Goal: Task Accomplishment & Management: Contribute content

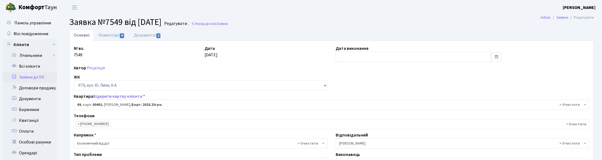
select select "17161"
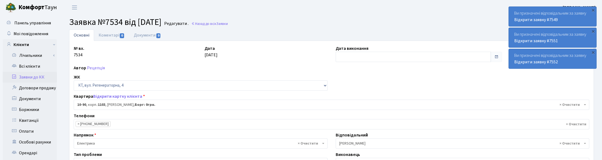
select select "6659"
select select "40"
click at [216, 24] on link "Назад до всіх Заявки" at bounding box center [209, 23] width 37 height 5
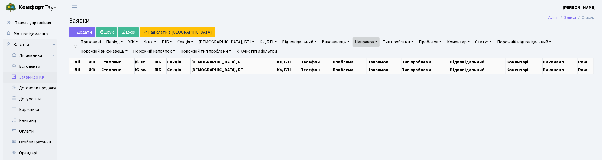
select select "25"
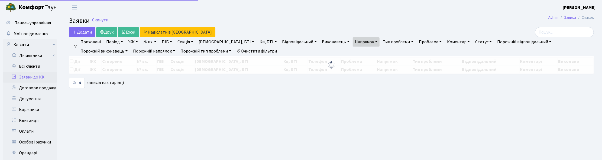
click at [353, 43] on link "Напрямок" at bounding box center [366, 41] width 27 height 9
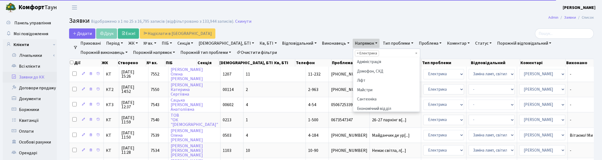
scroll to position [37, 0]
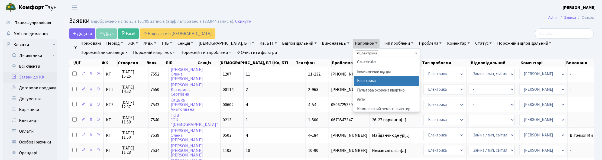
click at [357, 52] on span "×" at bounding box center [358, 53] width 2 height 5
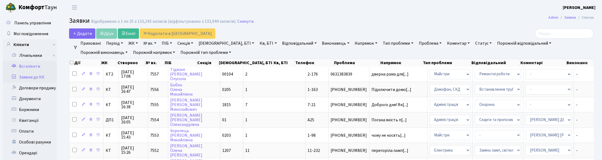
click at [30, 65] on link "Всі клієнти" at bounding box center [30, 66] width 54 height 11
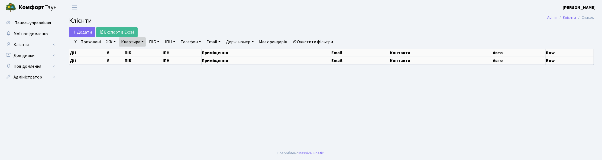
select select "25"
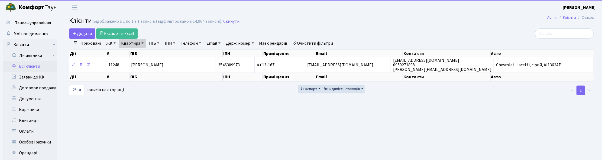
drag, startPoint x: 139, startPoint y: 41, endPoint x: 142, endPoint y: 48, distance: 7.8
click at [139, 41] on link "Квартира" at bounding box center [132, 43] width 27 height 9
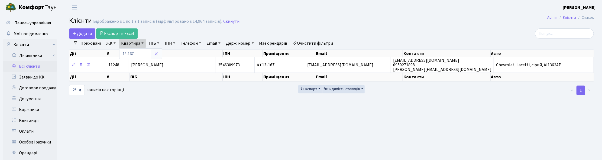
click at [155, 57] on link at bounding box center [156, 54] width 11 height 10
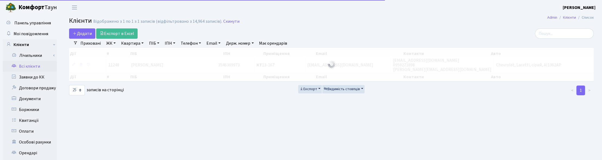
click at [153, 45] on link "ПІБ" at bounding box center [154, 43] width 15 height 9
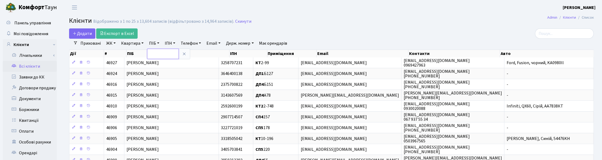
click at [151, 56] on input "text" at bounding box center [163, 54] width 32 height 10
type input "брил"
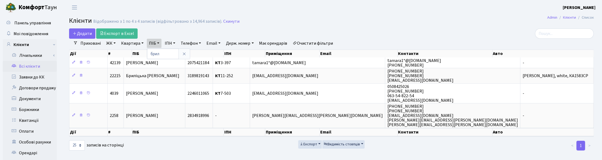
click at [136, 41] on link "Квартира" at bounding box center [132, 43] width 27 height 9
click at [293, 22] on h2 "Клієнти Відображено з 1 по 4 з 4 записів (відфільтровано з 14,964 записів). Ски…" at bounding box center [331, 21] width 525 height 9
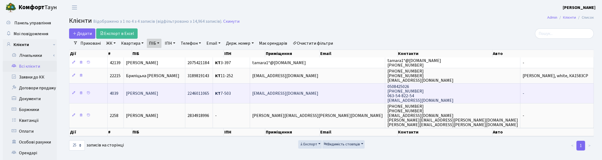
click at [158, 95] on span "Брильова Олена Леонідівна" at bounding box center [142, 94] width 32 height 6
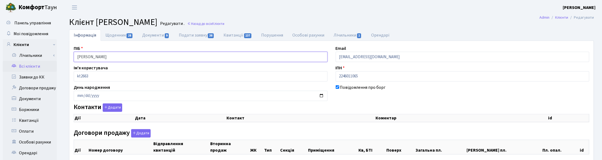
drag, startPoint x: 133, startPoint y: 58, endPoint x: 57, endPoint y: 59, distance: 75.9
click at [57, 59] on div "Панель управління Мої повідомлення Клієнти Лічильники Показання" at bounding box center [301, 137] width 602 height 244
select select "25"
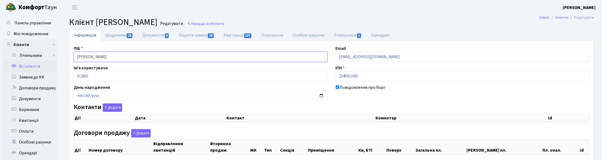
select select "25"
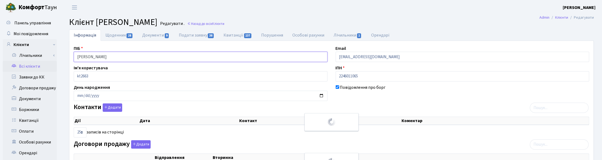
checkbox input "true"
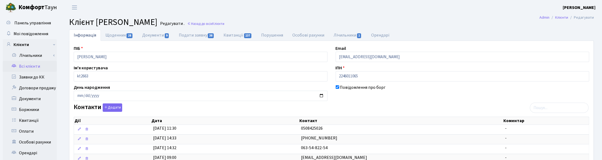
click at [478, 24] on h2 "Клієнт Брильова Олена Леонідівна Редагувати . Назад до всіх Клієнти" at bounding box center [331, 22] width 525 height 10
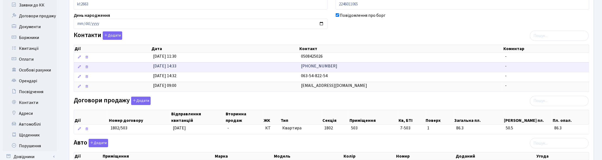
scroll to position [102, 0]
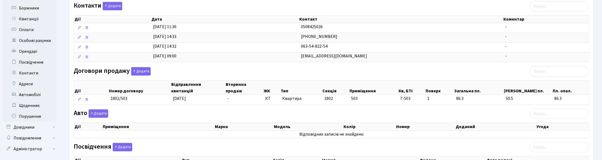
click at [216, 2] on div "ПІБ Брильова Олена Леонідівна Email katesm1983@gmail.com Ім'я користувача kt266…" at bounding box center [332, 79] width 524 height 271
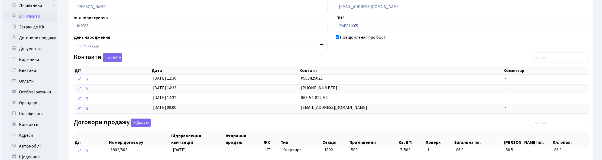
scroll to position [0, 0]
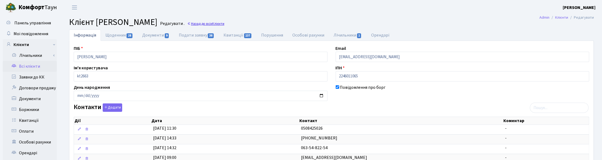
click at [224, 23] on link "Назад до всіх Клієнти" at bounding box center [205, 23] width 37 height 5
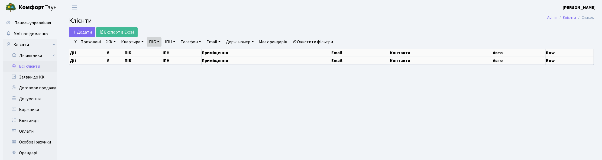
select select "25"
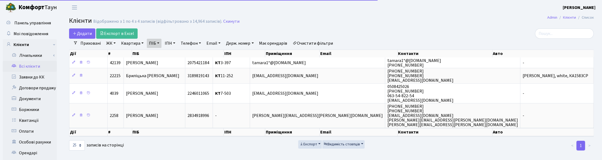
drag, startPoint x: 156, startPoint y: 44, endPoint x: 158, endPoint y: 47, distance: 3.2
click at [156, 44] on link "ПІБ" at bounding box center [154, 43] width 15 height 9
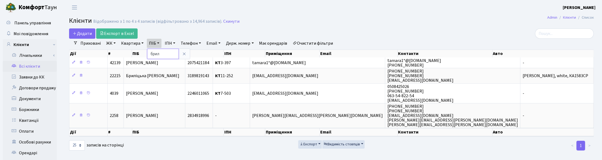
drag, startPoint x: 159, startPoint y: 53, endPoint x: 146, endPoint y: 53, distance: 13.3
click at [146, 53] on div "Додати Експорт в Excel Фільтри Приховані ЖК ТХ, вул. Ділова, 1/2 КТ, вул. Реген…" at bounding box center [331, 89] width 533 height 122
click at [157, 43] on link "ПІБ" at bounding box center [154, 43] width 15 height 9
type input "шаман"
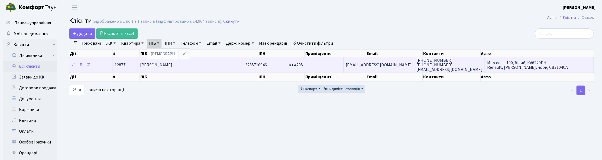
click at [172, 67] on span "Шаманська Юлія Олександрівна" at bounding box center [156, 65] width 32 height 6
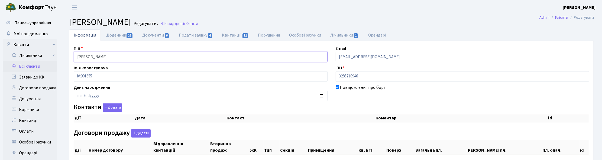
drag, startPoint x: 140, startPoint y: 59, endPoint x: 72, endPoint y: 60, distance: 67.8
click at [72, 60] on div "ПІБ Шаманська Юлія Олександрівна" at bounding box center [201, 53] width 262 height 17
checkbox input "true"
select select "25"
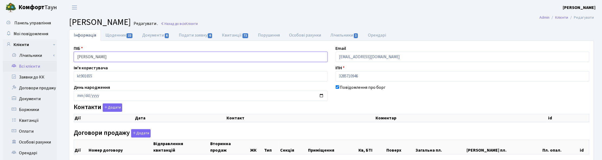
select select "25"
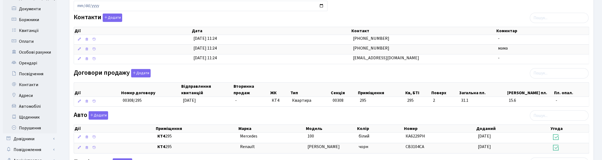
scroll to position [102, 0]
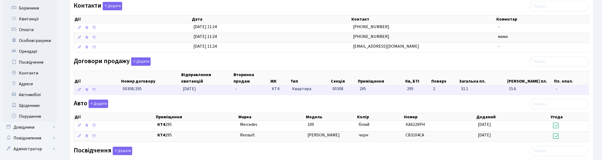
click at [194, 91] on span "25.10.2019" at bounding box center [189, 89] width 13 height 6
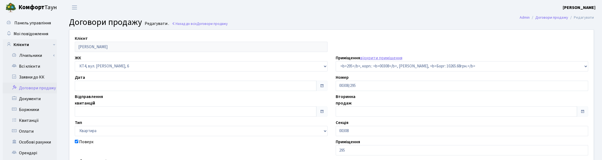
select select "17006"
type input "[DATE]"
checkbox input "true"
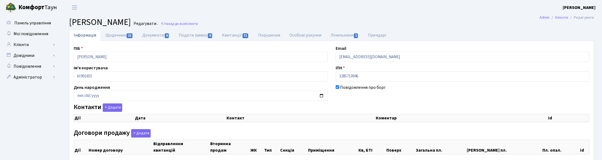
scroll to position [102, 0]
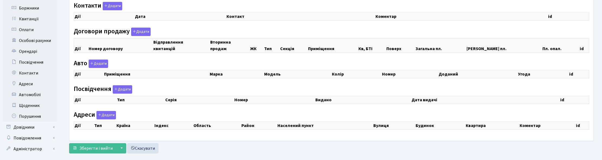
checkbox input "true"
select select "25"
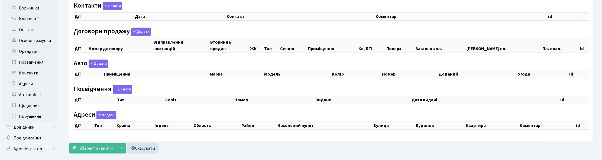
select select "25"
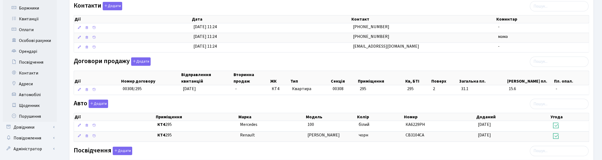
click at [259, 59] on div "Договори продажу Додати Дії Номер договору Відправлення квитанцій Вторинна прод…" at bounding box center [332, 77] width 524 height 40
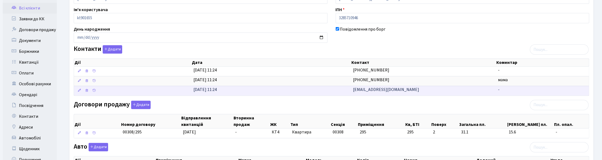
scroll to position [0, 0]
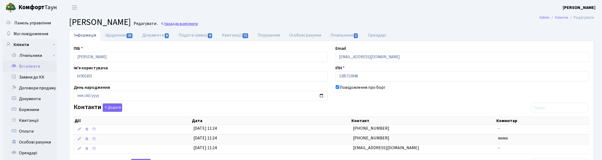
click at [198, 22] on link "Назад до всіх Клієнти" at bounding box center [179, 23] width 37 height 5
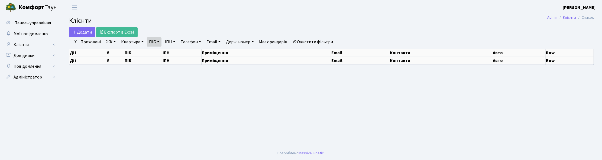
select select "25"
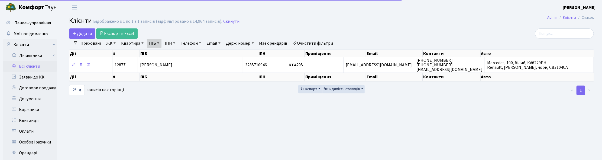
drag, startPoint x: 156, startPoint y: 41, endPoint x: 155, endPoint y: 45, distance: 4.5
click at [156, 41] on link "ПІБ" at bounding box center [154, 43] width 15 height 9
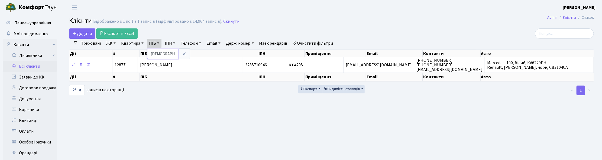
drag, startPoint x: 165, startPoint y: 54, endPoint x: 150, endPoint y: 55, distance: 14.9
click at [150, 55] on input "шаман" at bounding box center [163, 54] width 32 height 10
type input "санко"
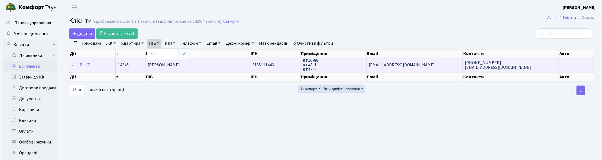
click at [203, 67] on td "[PERSON_NAME]" at bounding box center [198, 64] width 105 height 15
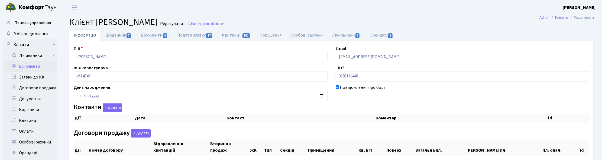
checkbox input "true"
select select "25"
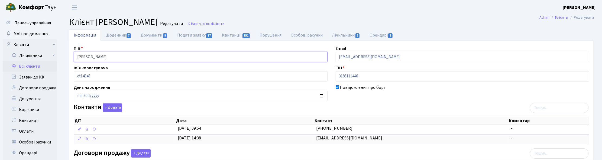
drag, startPoint x: 131, startPoint y: 58, endPoint x: 67, endPoint y: 58, distance: 63.4
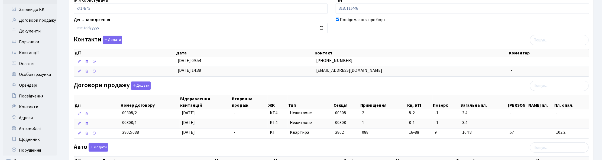
scroll to position [102, 0]
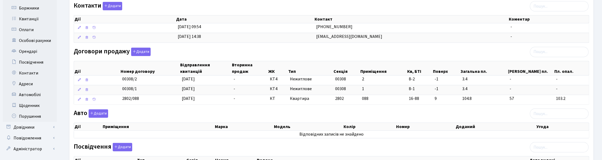
click at [217, 8] on div "Контакти Додати Дії Дата Контакт Коментар Дії Дата Контакт Коментар" at bounding box center [332, 23] width 524 height 43
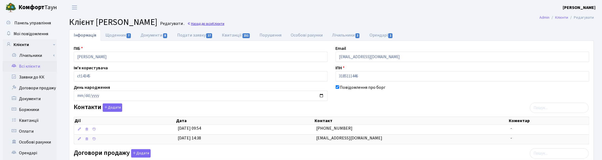
click at [224, 25] on link "Назад до всіх Клієнти" at bounding box center [205, 23] width 37 height 5
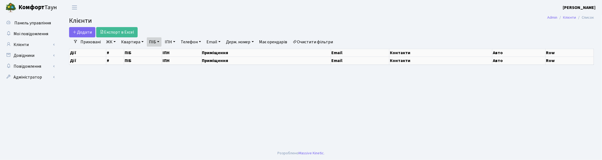
select select "25"
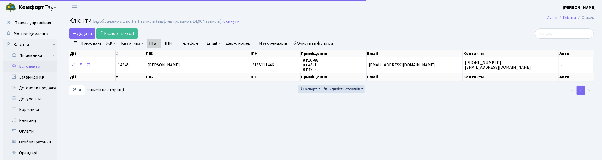
click at [157, 41] on link "ПІБ" at bounding box center [154, 43] width 15 height 9
drag, startPoint x: 163, startPoint y: 52, endPoint x: 148, endPoint y: 52, distance: 14.4
click at [148, 52] on input "санко" at bounding box center [163, 54] width 32 height 10
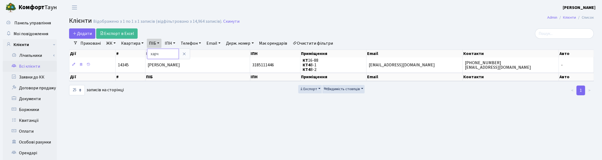
type input "харч"
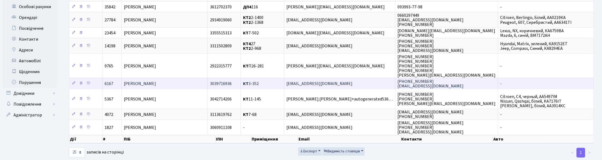
scroll to position [144, 0]
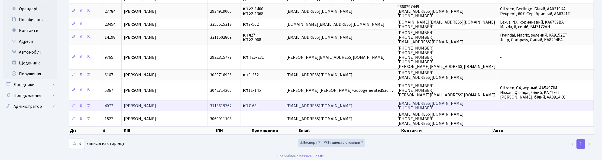
click at [156, 103] on span "Харчук Наталія Володимирівна" at bounding box center [140, 106] width 32 height 6
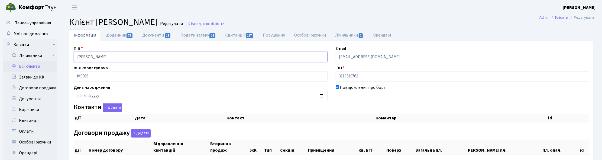
drag, startPoint x: 137, startPoint y: 57, endPoint x: 72, endPoint y: 57, distance: 65.3
click at [72, 57] on div "ПІБ Харчук Наталія Володимирівна" at bounding box center [201, 53] width 262 height 17
checkbox input "true"
select select "25"
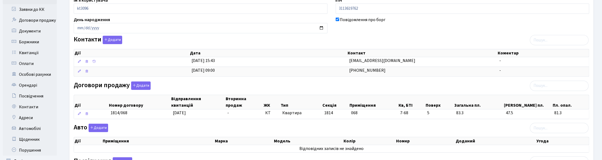
scroll to position [102, 0]
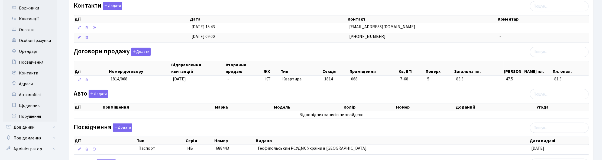
click at [227, 51] on div "Договори продажу Додати Дії Номер договору Відправлення квитанцій Вторинна прод…" at bounding box center [332, 68] width 524 height 40
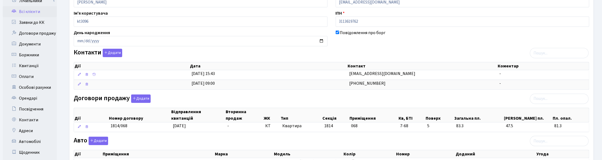
scroll to position [0, 0]
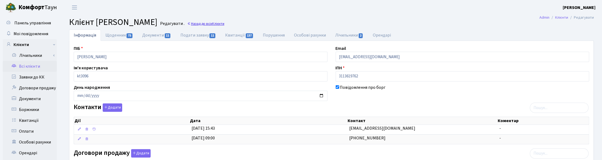
click at [224, 23] on link "Назад до всіх Клієнти" at bounding box center [205, 23] width 37 height 5
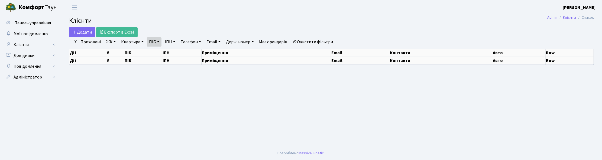
select select "25"
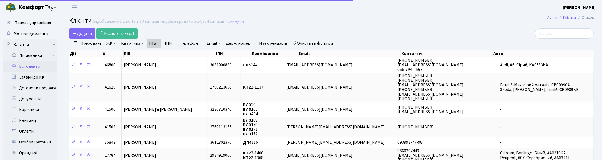
click at [159, 45] on link "ПІБ" at bounding box center [154, 43] width 15 height 9
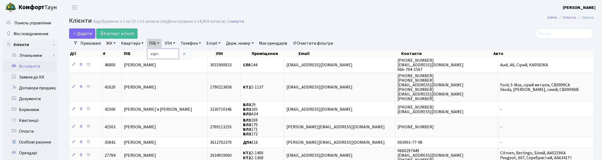
drag, startPoint x: 162, startPoint y: 54, endPoint x: 147, endPoint y: 53, distance: 14.6
click at [147, 53] on input "харч" at bounding box center [163, 54] width 32 height 10
type input "[PERSON_NAME]"
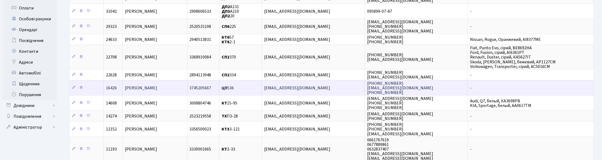
scroll to position [135, 0]
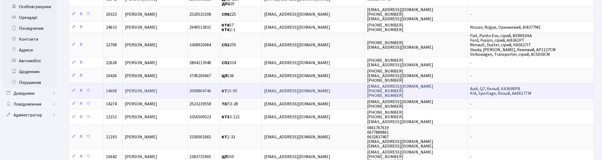
click at [175, 90] on td "[PERSON_NAME]" at bounding box center [155, 90] width 64 height 15
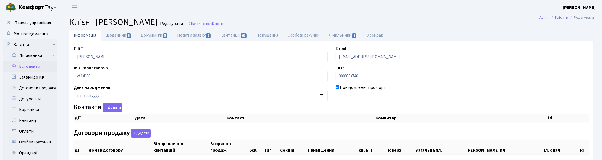
checkbox input "true"
select select "25"
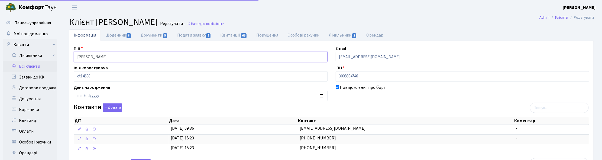
drag, startPoint x: 84, startPoint y: 54, endPoint x: 69, endPoint y: 56, distance: 15.0
click at [70, 56] on div "ПІБ [PERSON_NAME]" at bounding box center [201, 53] width 262 height 17
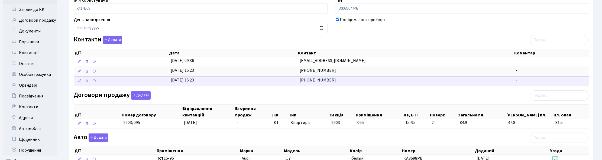
scroll to position [102, 0]
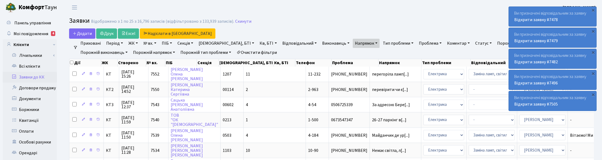
select select "25"
click at [240, 19] on link "Скинути" at bounding box center [243, 21] width 16 height 5
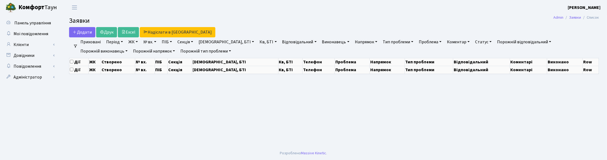
select select "25"
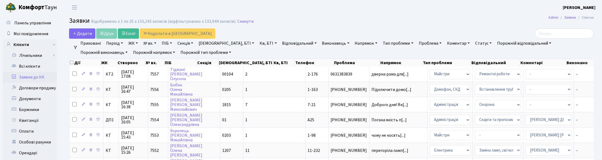
click at [353, 44] on link "Напрямок" at bounding box center [366, 43] width 27 height 9
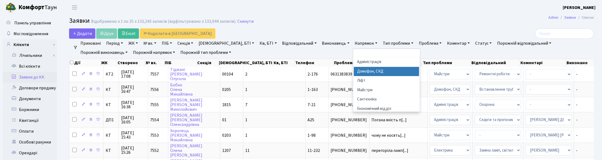
click at [354, 72] on li "Домофон, СКД" at bounding box center [387, 71] width 66 height 9
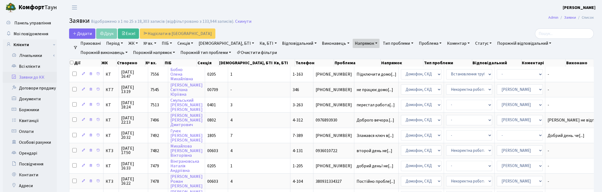
click at [473, 44] on link "Статус" at bounding box center [483, 43] width 21 height 9
click at [473, 75] on link "Не виконано" at bounding box center [494, 76] width 43 height 8
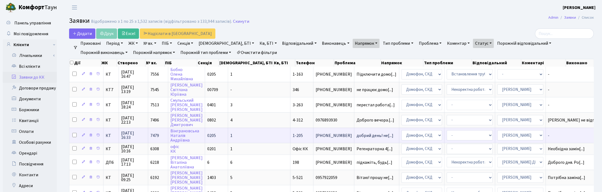
click at [130, 133] on span "30.08.2025 16:33" at bounding box center [133, 135] width 25 height 9
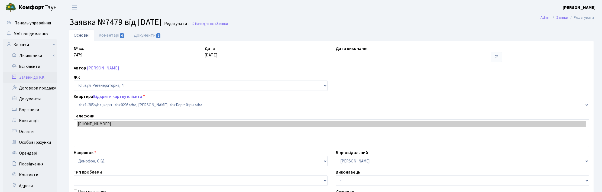
select select "205"
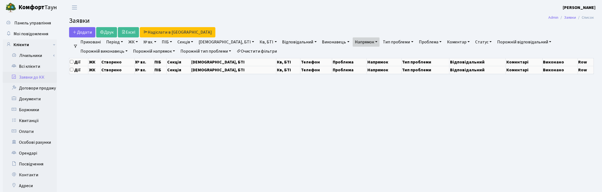
select select "25"
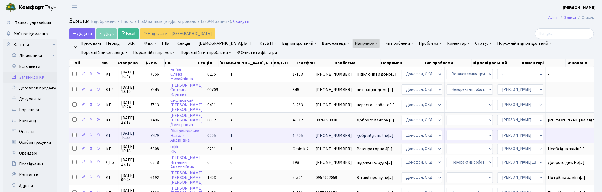
click at [74, 133] on input "checkbox" at bounding box center [74, 135] width 4 height 4
checkbox input "true"
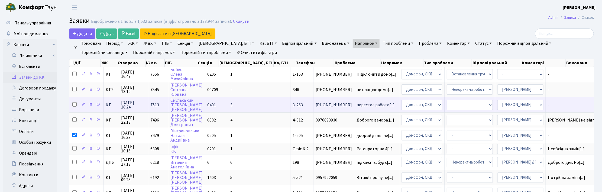
click at [75, 102] on input "checkbox" at bounding box center [74, 104] width 4 height 4
checkbox input "true"
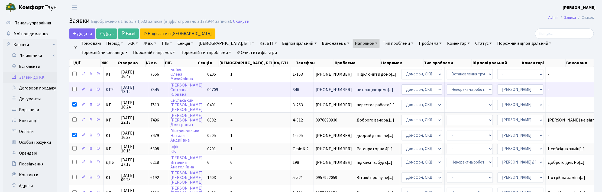
click at [75, 90] on input "checkbox" at bounding box center [74, 89] width 4 height 4
checkbox input "true"
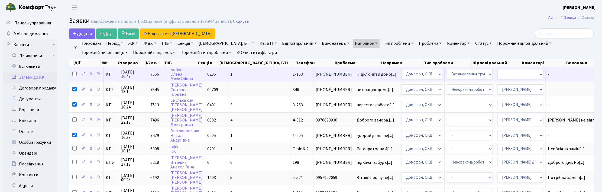
click at [74, 73] on input "checkbox" at bounding box center [74, 74] width 4 height 4
checkbox input "true"
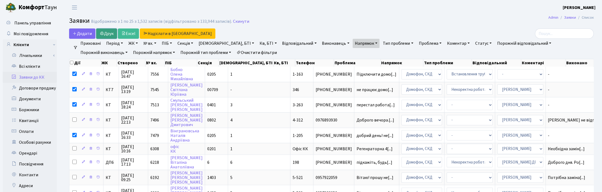
click at [105, 33] on link "Друк" at bounding box center [106, 33] width 21 height 10
click at [73, 64] on input "checkbox" at bounding box center [72, 63] width 4 height 4
checkbox input "true"
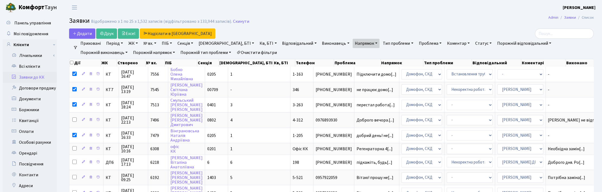
checkbox input "true"
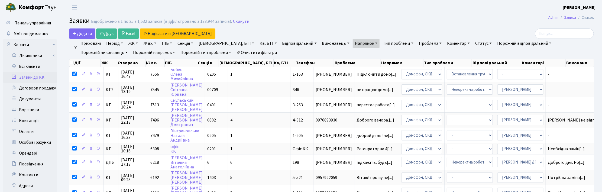
checkbox input "true"
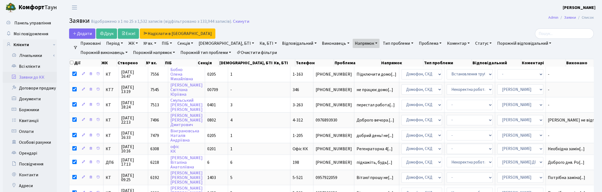
checkbox input "true"
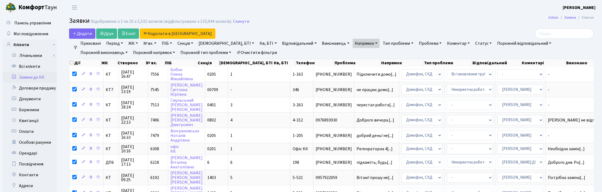
checkbox input "true"
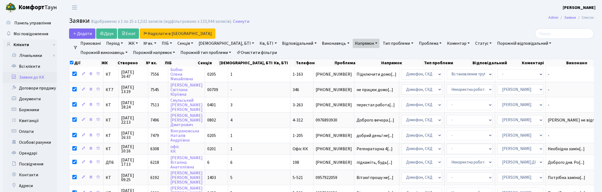
click at [72, 63] on input "checkbox" at bounding box center [72, 63] width 4 height 4
checkbox input "false"
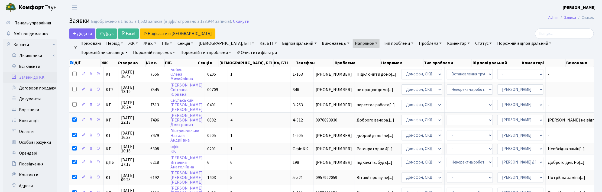
checkbox input "false"
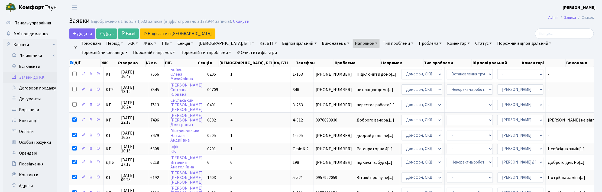
checkbox input "false"
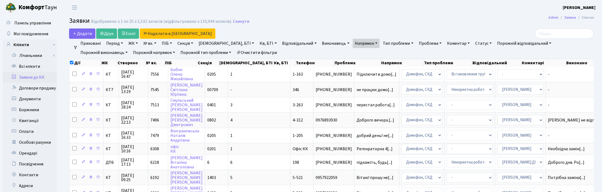
checkbox input "false"
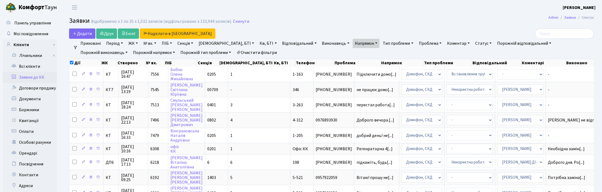
checkbox input "false"
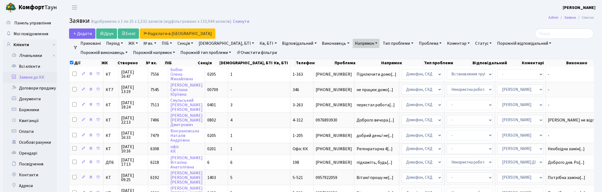
checkbox input "false"
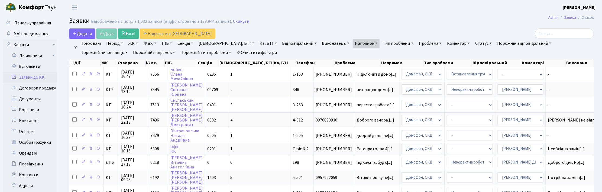
click at [353, 43] on link "Напрямок" at bounding box center [366, 43] width 27 height 9
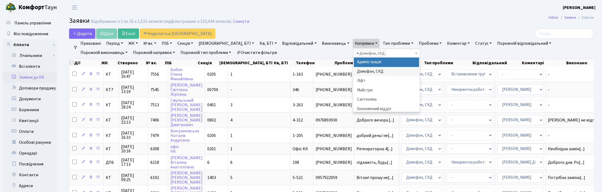
click at [357, 53] on span "×" at bounding box center [358, 53] width 2 height 5
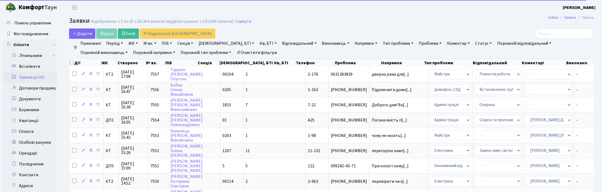
click at [353, 45] on link "Напрямок" at bounding box center [366, 43] width 27 height 9
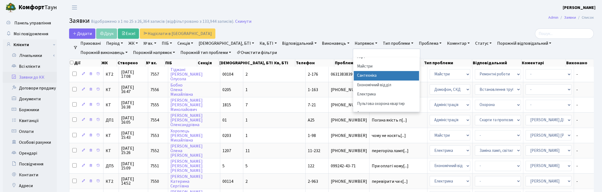
scroll to position [34, 0]
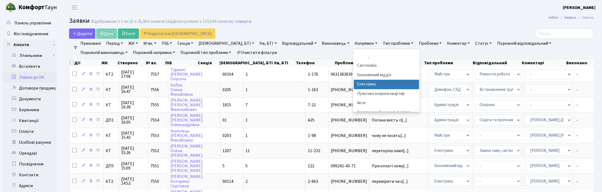
click at [354, 83] on li "Електрика" at bounding box center [387, 84] width 66 height 9
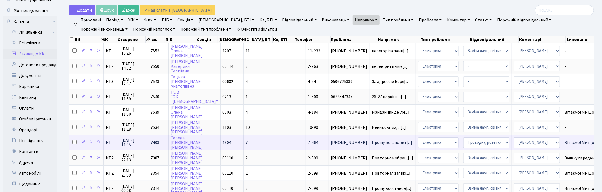
scroll to position [34, 0]
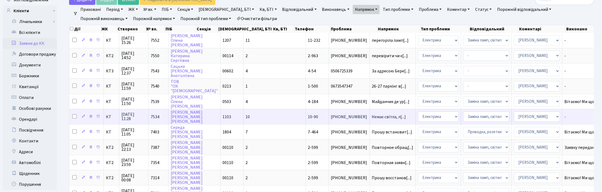
click at [131, 113] on span "01.09.2025 11:28" at bounding box center [133, 116] width 25 height 9
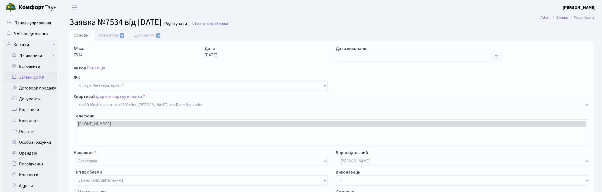
select select "6659"
select select "40"
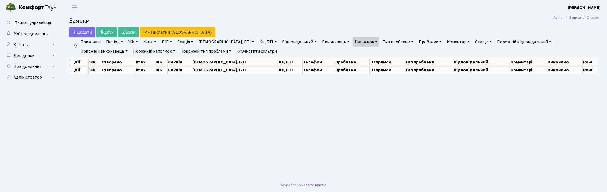
select select "25"
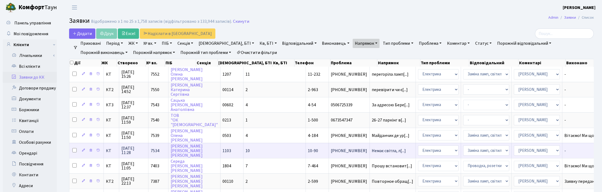
click at [73, 148] on input "checkbox" at bounding box center [74, 150] width 4 height 4
checkbox input "true"
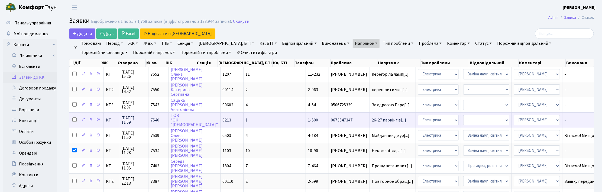
click at [75, 117] on input "checkbox" at bounding box center [74, 119] width 4 height 4
checkbox input "true"
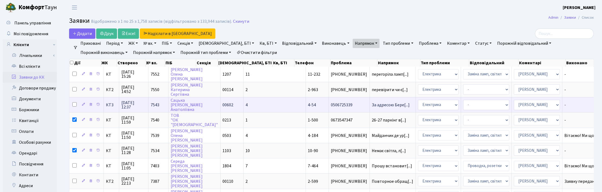
click at [73, 104] on input "checkbox" at bounding box center [74, 104] width 4 height 4
checkbox input "true"
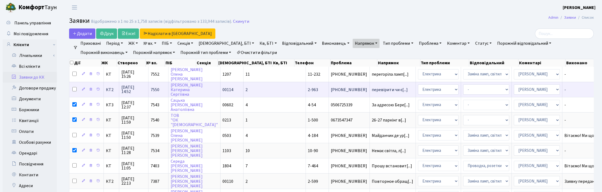
click at [75, 88] on input "checkbox" at bounding box center [74, 89] width 4 height 4
checkbox input "true"
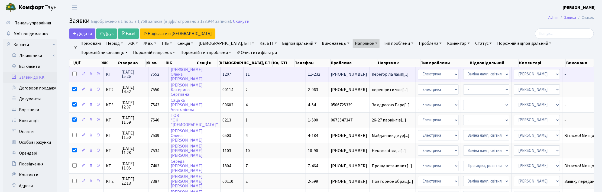
click at [75, 75] on input "checkbox" at bounding box center [74, 74] width 4 height 4
checkbox input "true"
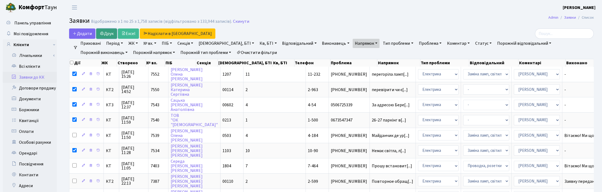
click at [113, 33] on link "Друк" at bounding box center [106, 33] width 21 height 10
click at [71, 64] on input "checkbox" at bounding box center [72, 63] width 4 height 4
checkbox input "true"
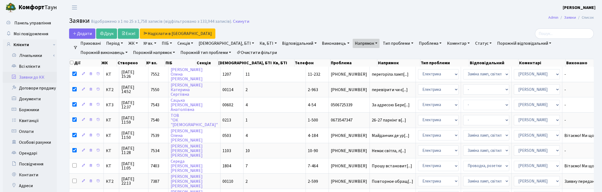
checkbox input "true"
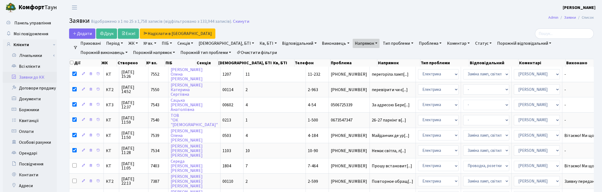
checkbox input "true"
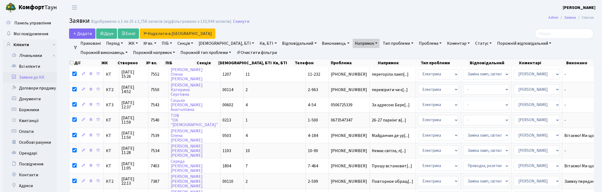
checkbox input "true"
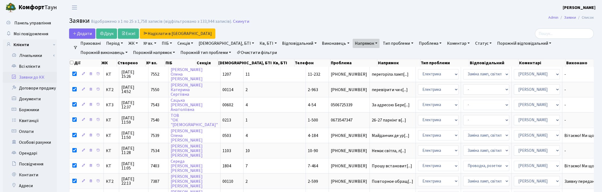
checkbox input "true"
click at [71, 64] on input "checkbox" at bounding box center [72, 63] width 4 height 4
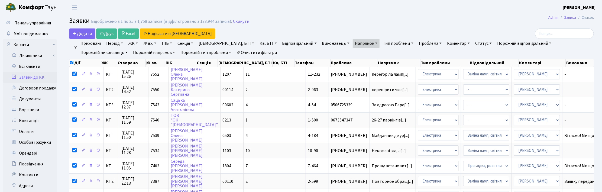
checkbox input "false"
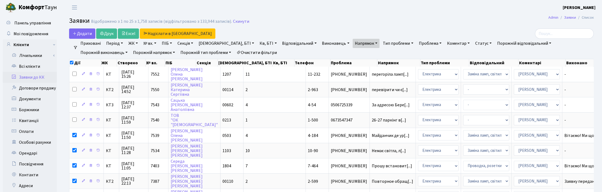
checkbox input "false"
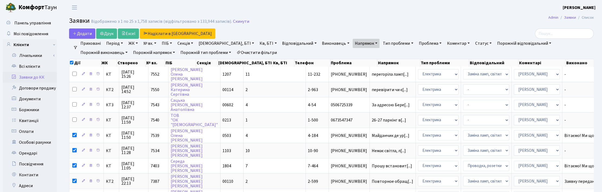
checkbox input "false"
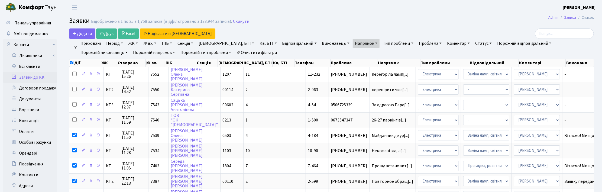
checkbox input "false"
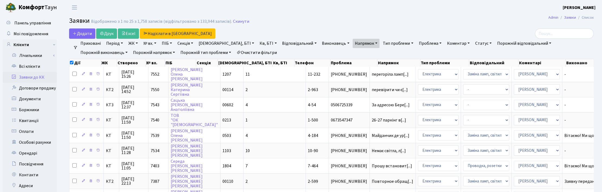
checkbox input "false"
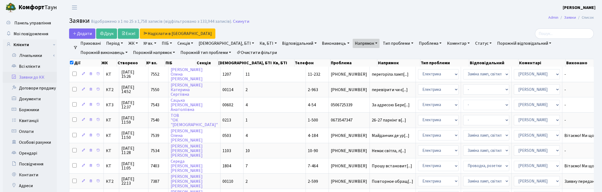
checkbox input "false"
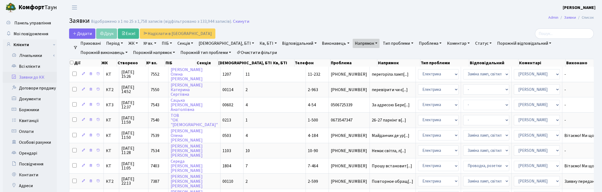
drag, startPoint x: 586, startPoint y: 48, endPoint x: 538, endPoint y: 41, distance: 48.1
click at [586, 48] on ul "Приховані Період ЖК ТХ, вул. Ділова, 1/2 КТ, вул. Регенераторна, 4 КТ2, просп. …" at bounding box center [334, 48] width 512 height 18
click at [353, 43] on link "Напрямок" at bounding box center [366, 43] width 27 height 9
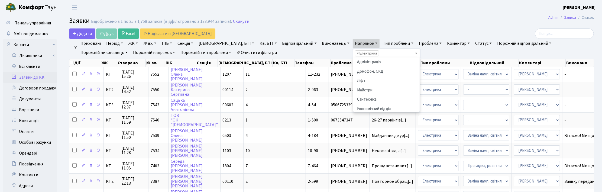
scroll to position [37, 0]
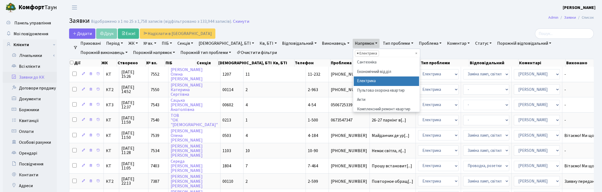
click at [357, 54] on span "×" at bounding box center [358, 53] width 2 height 5
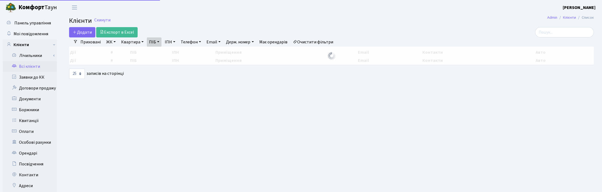
select select "25"
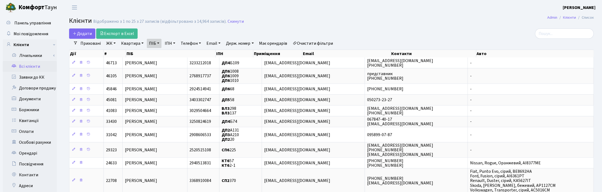
click at [159, 44] on link "ПІБ" at bounding box center [154, 43] width 15 height 9
click at [183, 55] on icon at bounding box center [184, 54] width 4 height 4
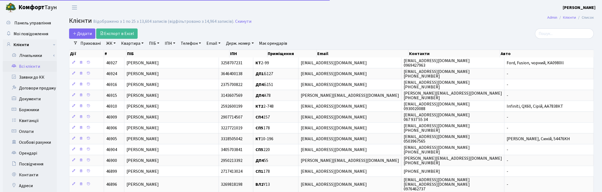
click at [134, 43] on link "Квартира" at bounding box center [132, 43] width 27 height 9
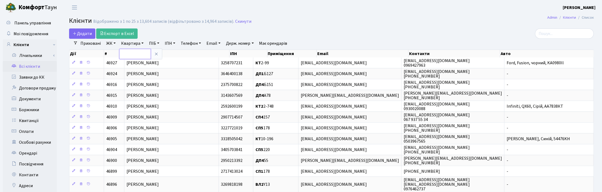
click at [138, 54] on input "text" at bounding box center [135, 54] width 32 height 10
type input "2"
type input "3-282"
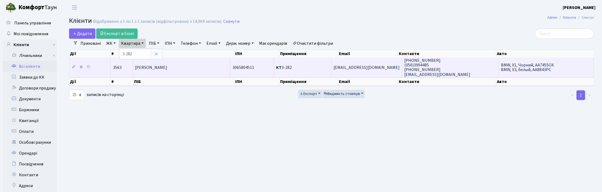
click at [150, 69] on span "Дворник [PERSON_NAME]" at bounding box center [151, 67] width 32 height 6
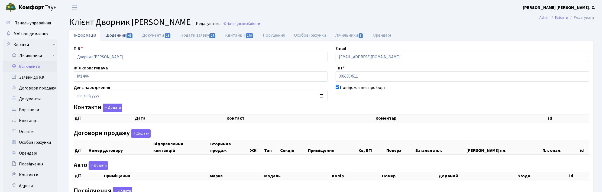
click at [117, 35] on link "Щоденник 42" at bounding box center [119, 35] width 37 height 11
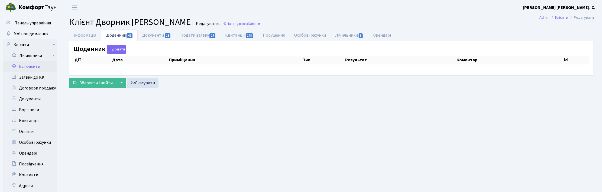
select select "25"
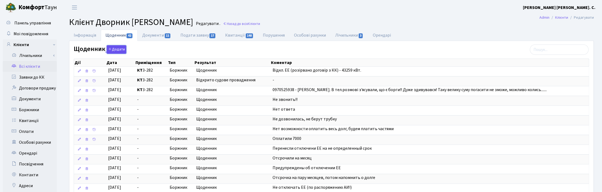
click at [117, 49] on button "Додати" at bounding box center [117, 49] width 20 height 8
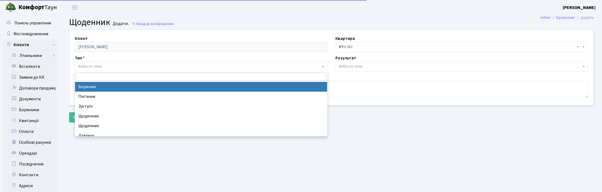
click at [84, 67] on span "Вибрати запис" at bounding box center [90, 66] width 24 height 5
select select "189"
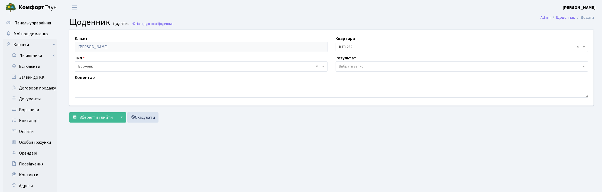
click at [346, 66] on span "Вибрати запис" at bounding box center [351, 66] width 24 height 5
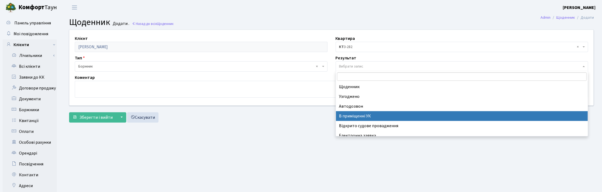
scroll to position [33, 0]
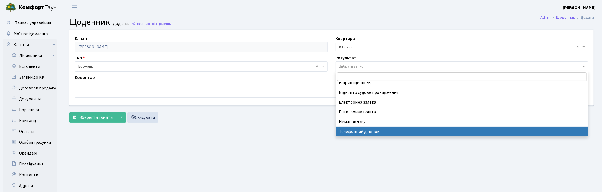
select select "196"
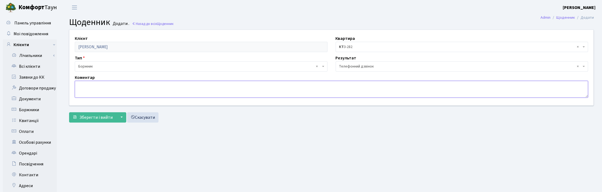
click at [87, 87] on textarea at bounding box center [332, 89] width 514 height 17
type textarea "Оплатить 20 т.грн + 1000,00 грн, написав заявку на рестр.боргу."
click at [93, 118] on span "Зберегти і вийти" at bounding box center [95, 117] width 33 height 6
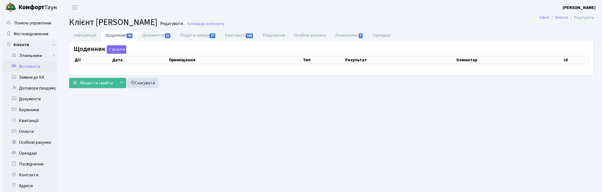
select select "25"
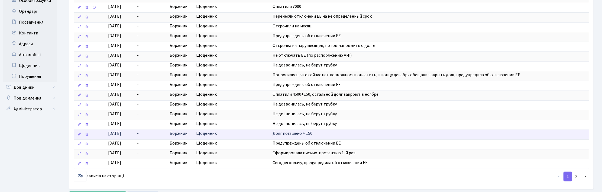
scroll to position [173, 0]
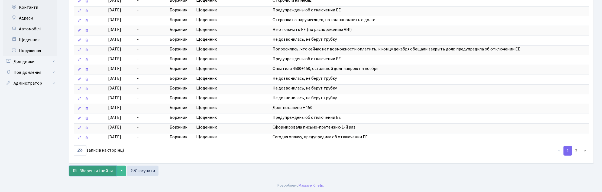
click at [96, 170] on span "Зберегти і вийти" at bounding box center [95, 171] width 33 height 6
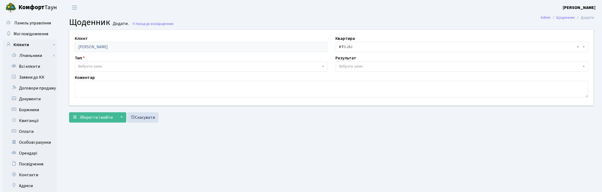
click at [301, 21] on h2 "Щоденник Додати . Назад до всіх Щоденник" at bounding box center [331, 22] width 525 height 10
click at [448, 17] on main "Admin Щоденник Додати Щоденник Додати . Назад до всіх Щоденник Клієнт [PERSON_N…" at bounding box center [331, 137] width 541 height 244
